Goal: Task Accomplishment & Management: Complete application form

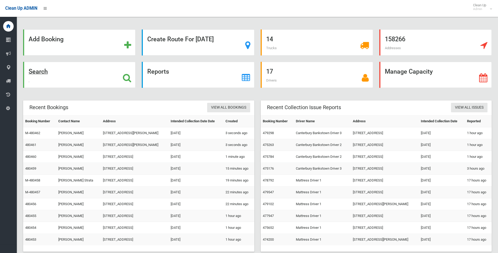
click at [128, 77] on icon at bounding box center [127, 77] width 8 height 9
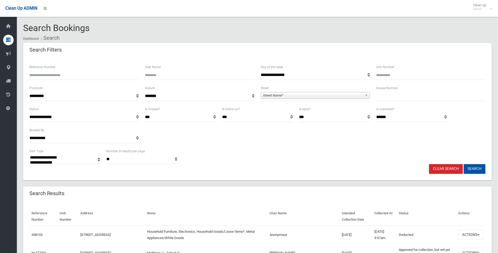
select select
click at [399, 95] on input "text" at bounding box center [430, 96] width 109 height 10
type input "*"
click at [338, 96] on span "Street Name*" at bounding box center [313, 95] width 100 height 6
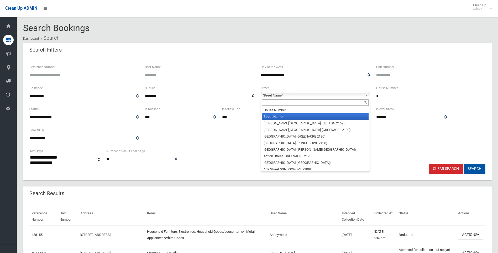
click at [320, 102] on input "text" at bounding box center [315, 102] width 107 height 6
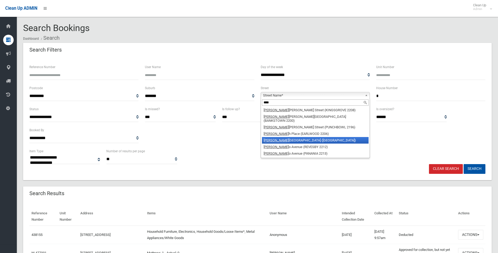
type input "****"
click at [298, 137] on li "Marc ia Street ([GEOGRAPHIC_DATA])" at bounding box center [315, 140] width 107 height 7
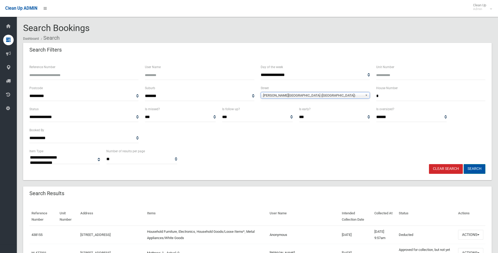
click at [475, 170] on button "Search" at bounding box center [475, 169] width 22 height 10
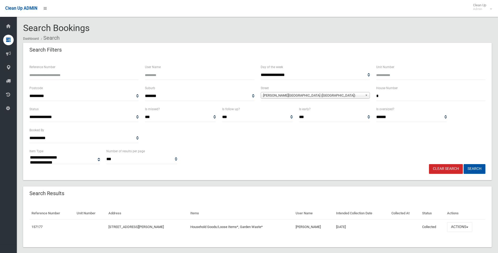
select select
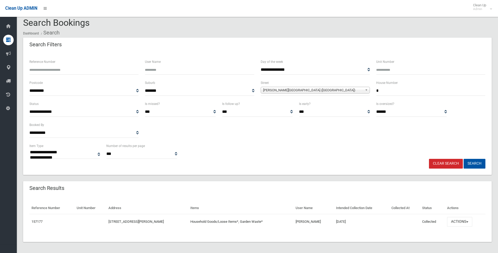
scroll to position [7, 0]
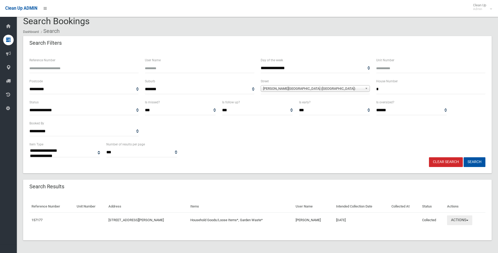
click at [472, 218] on button "Actions" at bounding box center [459, 220] width 25 height 10
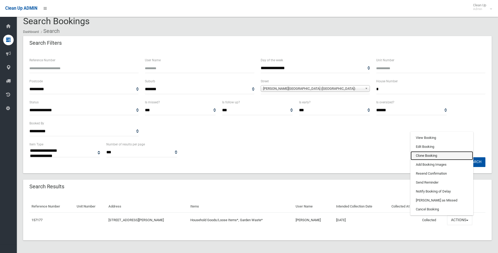
click at [436, 158] on link "Clone Booking" at bounding box center [442, 155] width 62 height 9
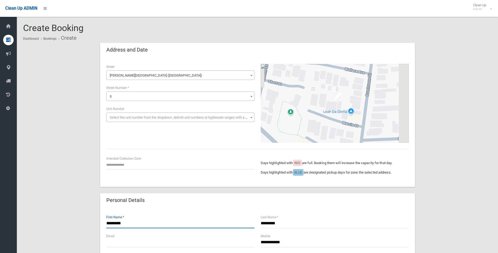
drag, startPoint x: 127, startPoint y: 224, endPoint x: 53, endPoint y: 218, distance: 74.3
type input "****"
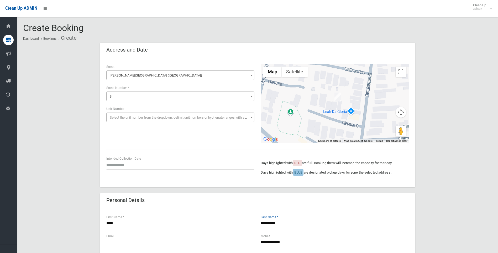
drag, startPoint x: 287, startPoint y: 225, endPoint x: 260, endPoint y: 224, distance: 27.3
click at [260, 224] on div "********* Last Name *" at bounding box center [335, 223] width 154 height 19
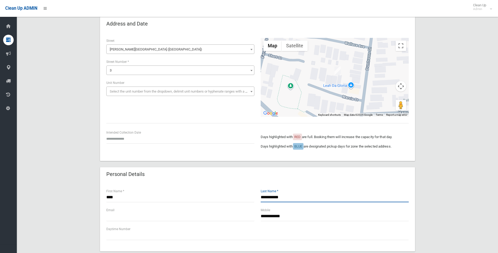
scroll to position [79, 0]
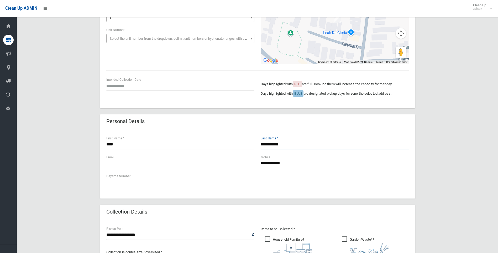
type input "**********"
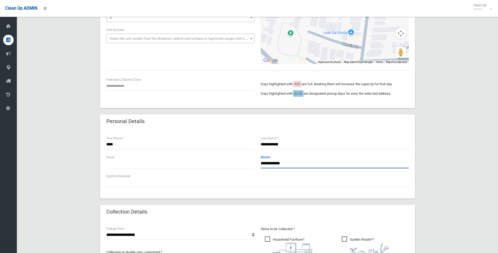
drag, startPoint x: 292, startPoint y: 163, endPoint x: 209, endPoint y: 164, distance: 83.2
click at [209, 164] on div "**********" at bounding box center [257, 163] width 309 height 19
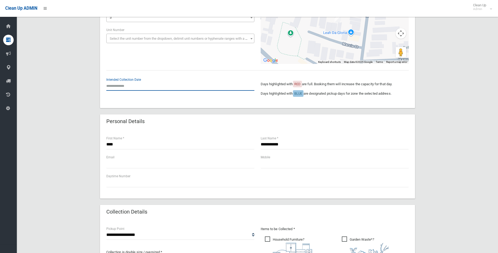
click at [130, 86] on input "text" at bounding box center [180, 86] width 148 height 10
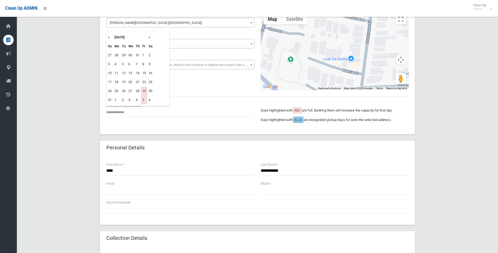
click at [150, 36] on th "»" at bounding box center [150, 37] width 7 height 9
click at [145, 74] on td "19" at bounding box center [144, 73] width 6 height 9
type input "**********"
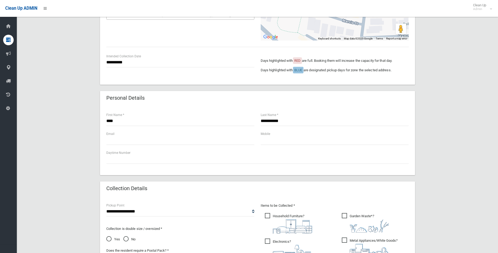
scroll to position [131, 0]
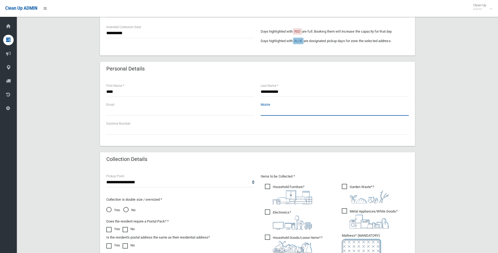
click at [278, 113] on input "text" at bounding box center [335, 111] width 148 height 10
paste input "**********"
type input "**********"
click at [193, 107] on input "text" at bounding box center [180, 111] width 148 height 10
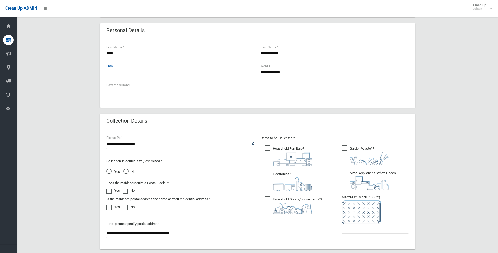
scroll to position [236, 0]
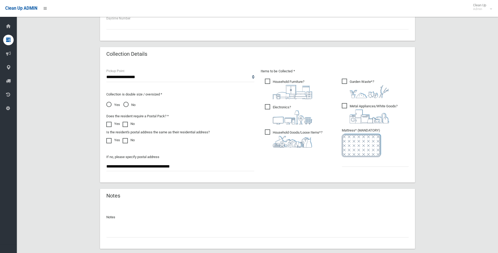
click at [345, 107] on span "Metal Appliances/White Goods ?" at bounding box center [370, 113] width 56 height 20
click at [266, 107] on span "Electronics ?" at bounding box center [288, 114] width 47 height 20
click at [267, 82] on span "Household Furniture ?" at bounding box center [288, 88] width 47 height 20
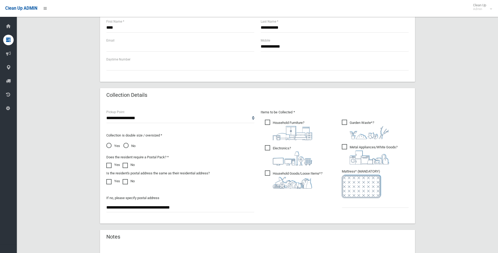
scroll to position [196, 0]
click at [376, 204] on input "text" at bounding box center [375, 202] width 67 height 10
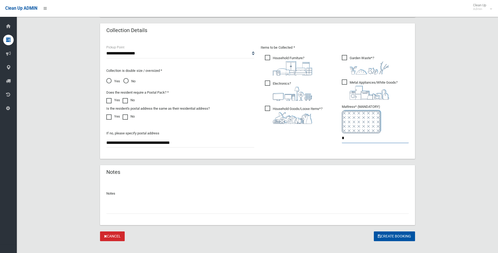
scroll to position [260, 0]
type input "*"
click at [400, 235] on button "Create Booking" at bounding box center [394, 235] width 41 height 10
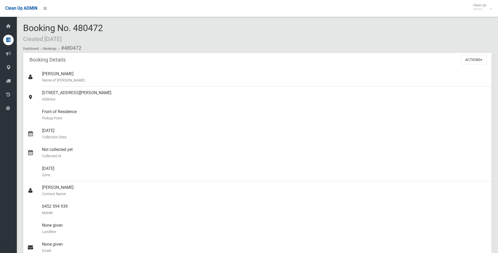
drag, startPoint x: 26, startPoint y: 25, endPoint x: 149, endPoint y: 27, distance: 122.6
click at [149, 27] on div "Booking No. 480472 Created [DATE] Dashboard Bookings #480472" at bounding box center [257, 38] width 469 height 30
drag, startPoint x: 149, startPoint y: 27, endPoint x: 144, endPoint y: 35, distance: 9.9
click at [144, 35] on div "Booking No. 480472 Created [DATE] Dashboard Bookings #480472" at bounding box center [257, 38] width 469 height 30
drag, startPoint x: 114, startPoint y: 34, endPoint x: 20, endPoint y: 20, distance: 94.9
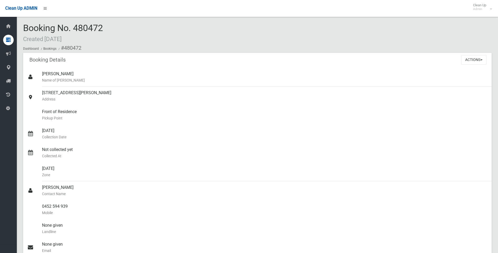
click at [20, 20] on div "Booking No. 480472 Created [DATE] Dashboard Bookings #480472 Booking Details Ac…" at bounding box center [257, 208] width 481 height 405
drag, startPoint x: 20, startPoint y: 20, endPoint x: 80, endPoint y: 41, distance: 63.6
click at [80, 41] on div "Booking No. 480472 Created [DATE] Dashboard Bookings #480472" at bounding box center [257, 38] width 469 height 30
drag, startPoint x: 102, startPoint y: 40, endPoint x: 24, endPoint y: 27, distance: 78.9
click at [24, 27] on div "Booking No. 480472 Created [DATE] Dashboard Bookings #480472" at bounding box center [257, 38] width 469 height 30
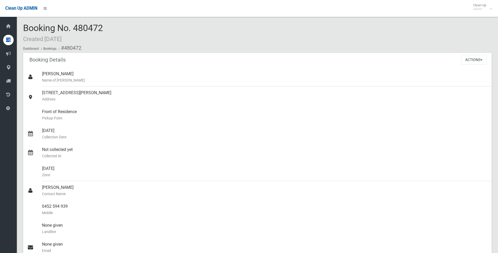
drag, startPoint x: 24, startPoint y: 27, endPoint x: 85, endPoint y: 34, distance: 61.1
click at [85, 34] on div "Booking No. 480472 Created [DATE] Dashboard Bookings #480472" at bounding box center [257, 38] width 469 height 30
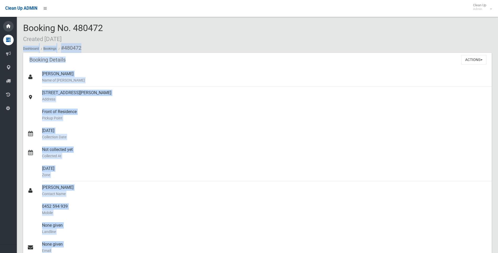
drag, startPoint x: 94, startPoint y: 37, endPoint x: 8, endPoint y: 28, distance: 85.8
click at [8, 28] on div "Booking No. 480472 Created [DATE] Dashboard Bookings #480472 Booking Details Ac…" at bounding box center [249, 208] width 498 height 405
